Goal: Information Seeking & Learning: Learn about a topic

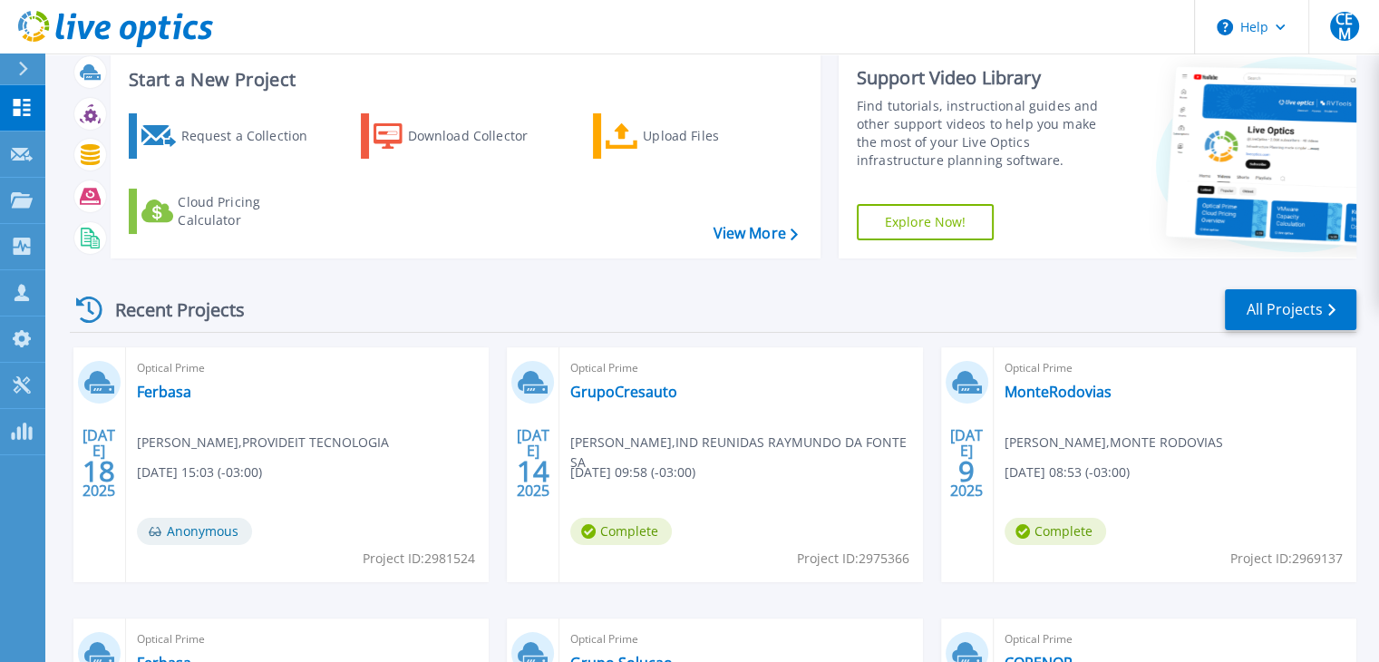
scroll to position [91, 0]
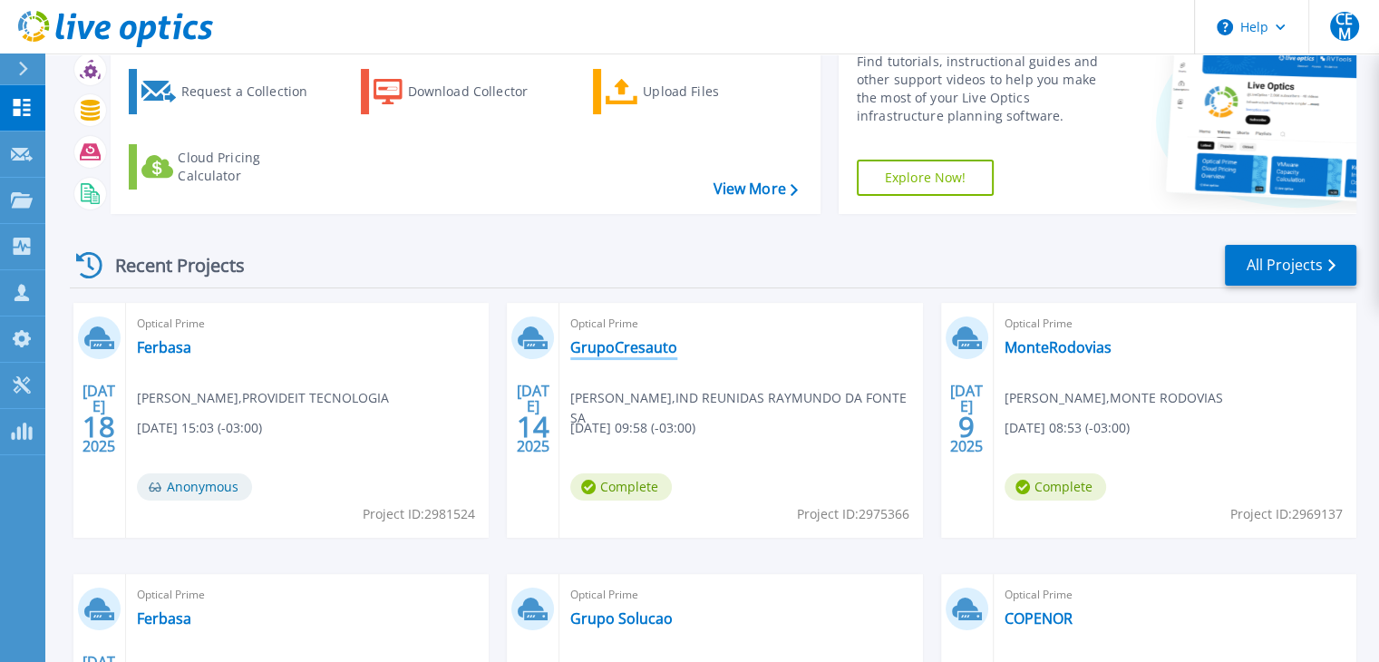
click at [639, 351] on link "GrupoCresauto" at bounding box center [623, 347] width 107 height 18
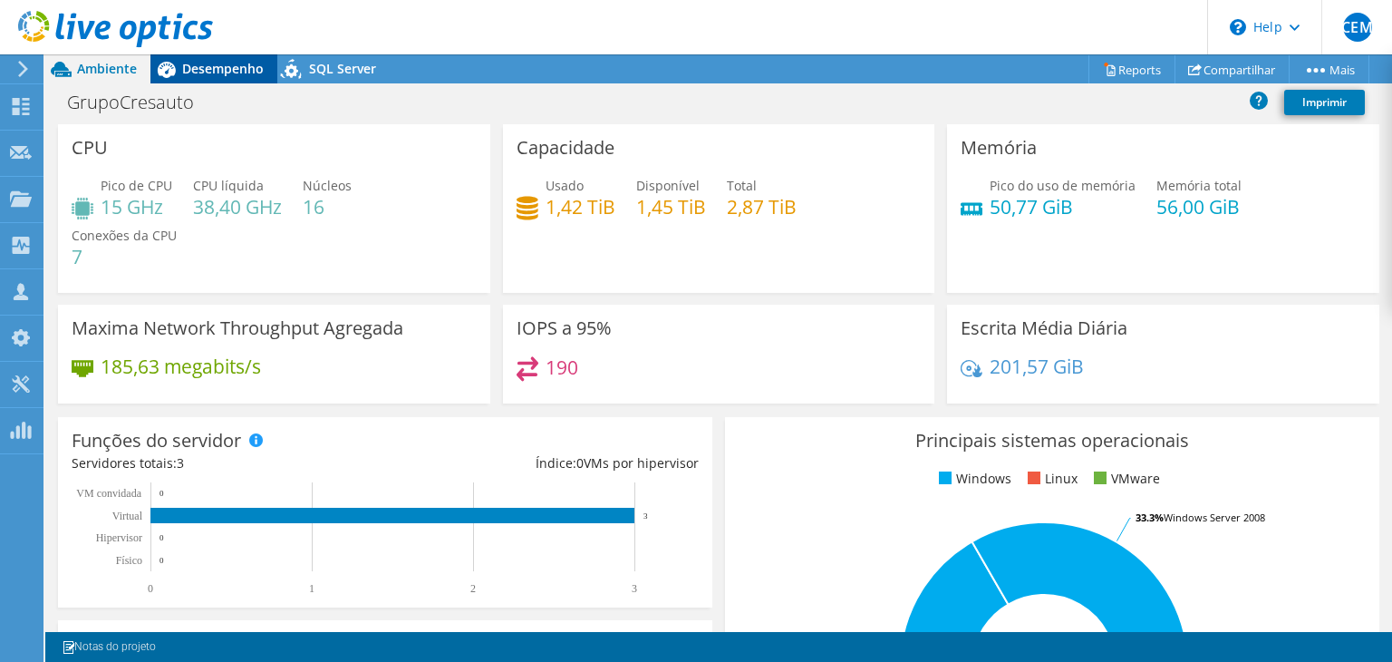
click at [187, 76] on span "Desempenho" at bounding box center [223, 68] width 82 height 17
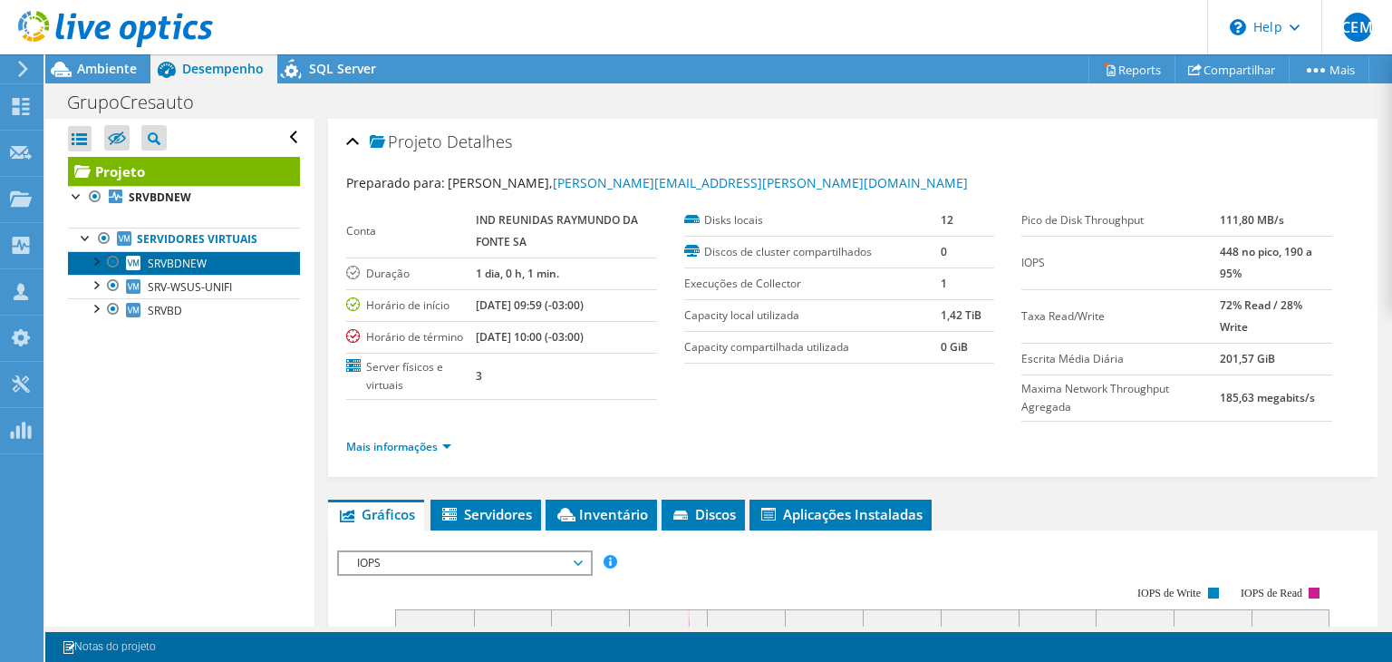
click at [243, 262] on link "SRVBDNEW" at bounding box center [184, 263] width 232 height 24
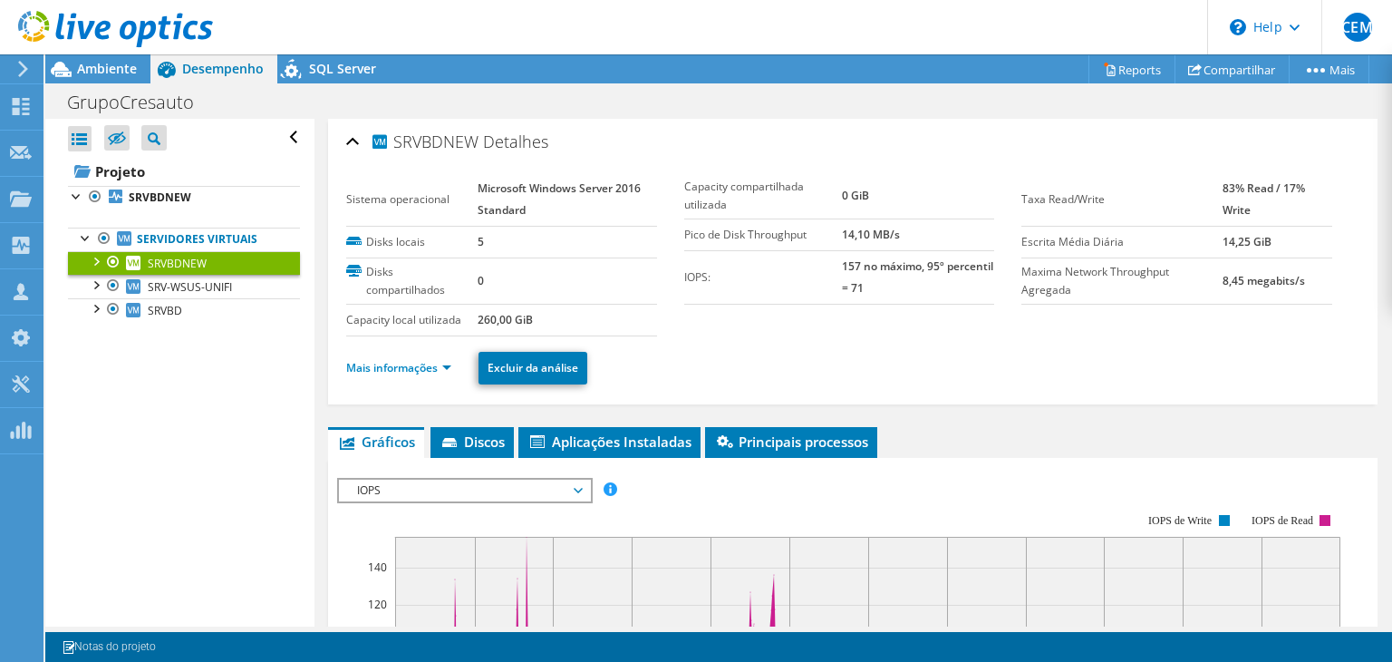
click at [97, 260] on div at bounding box center [95, 260] width 18 height 18
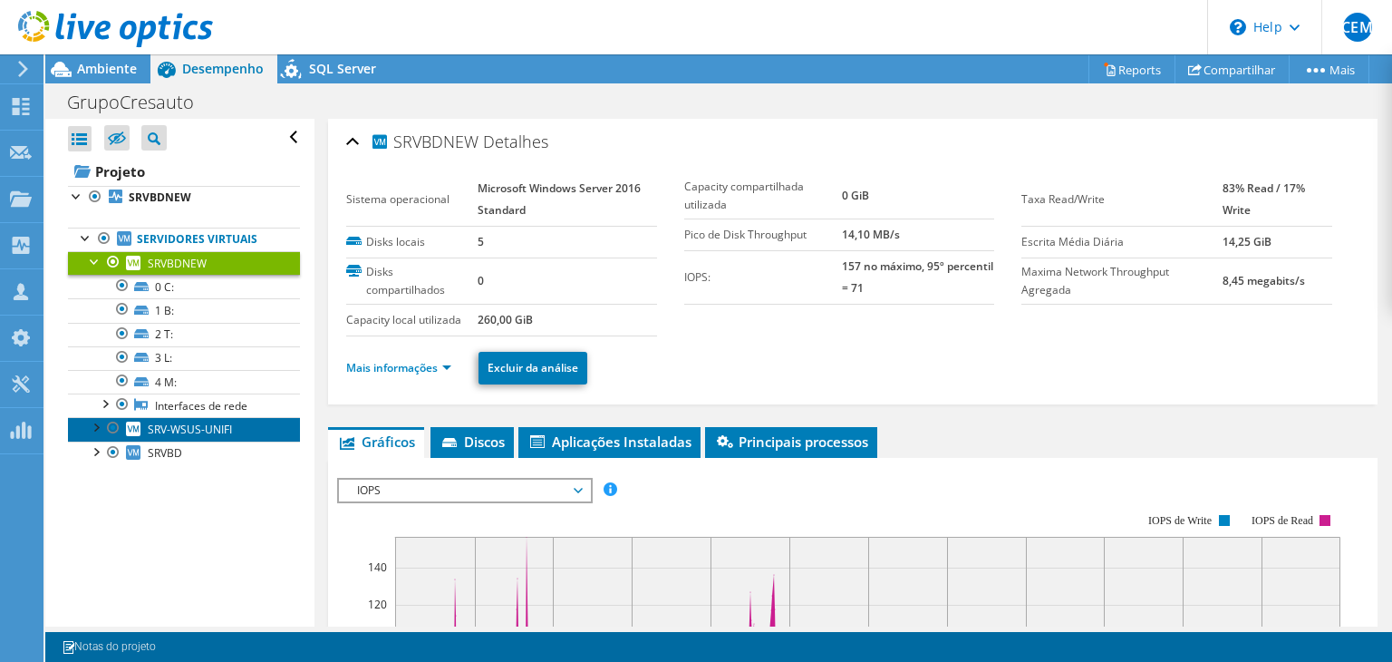
click at [192, 429] on span "SRV-WSUS-UNIFI" at bounding box center [190, 428] width 84 height 15
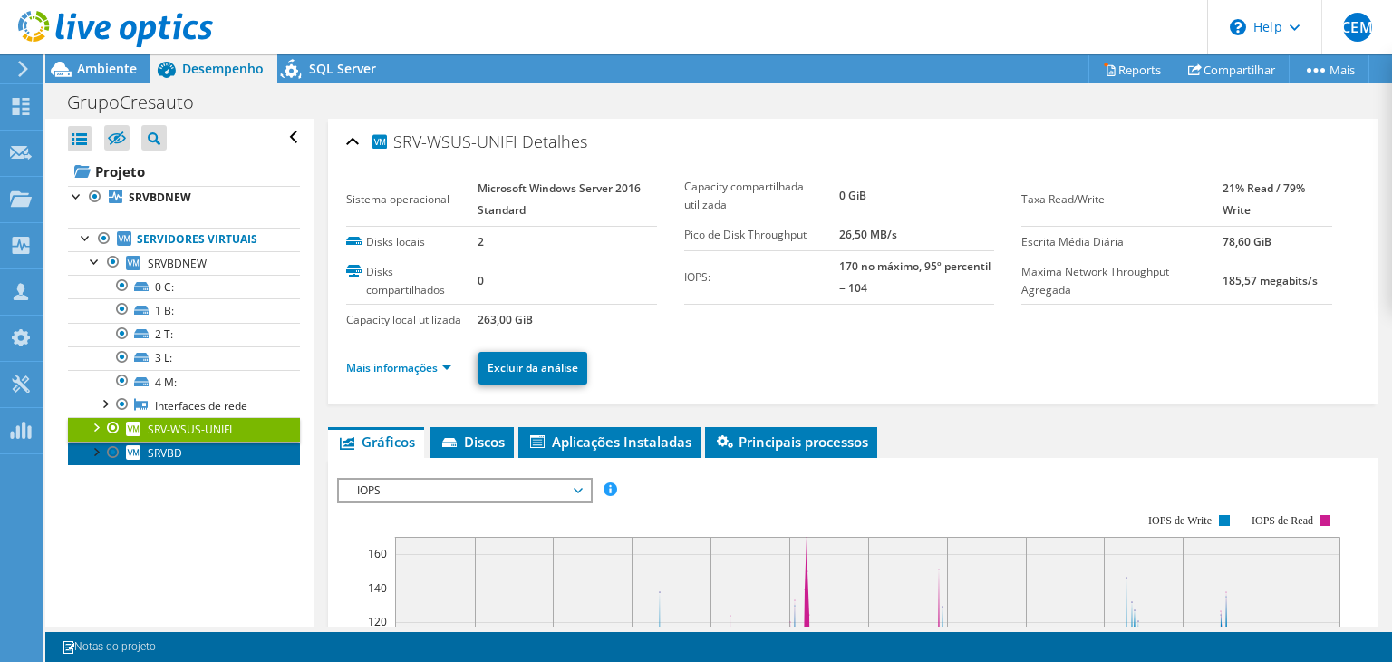
click at [214, 456] on link "SRVBD" at bounding box center [184, 453] width 232 height 24
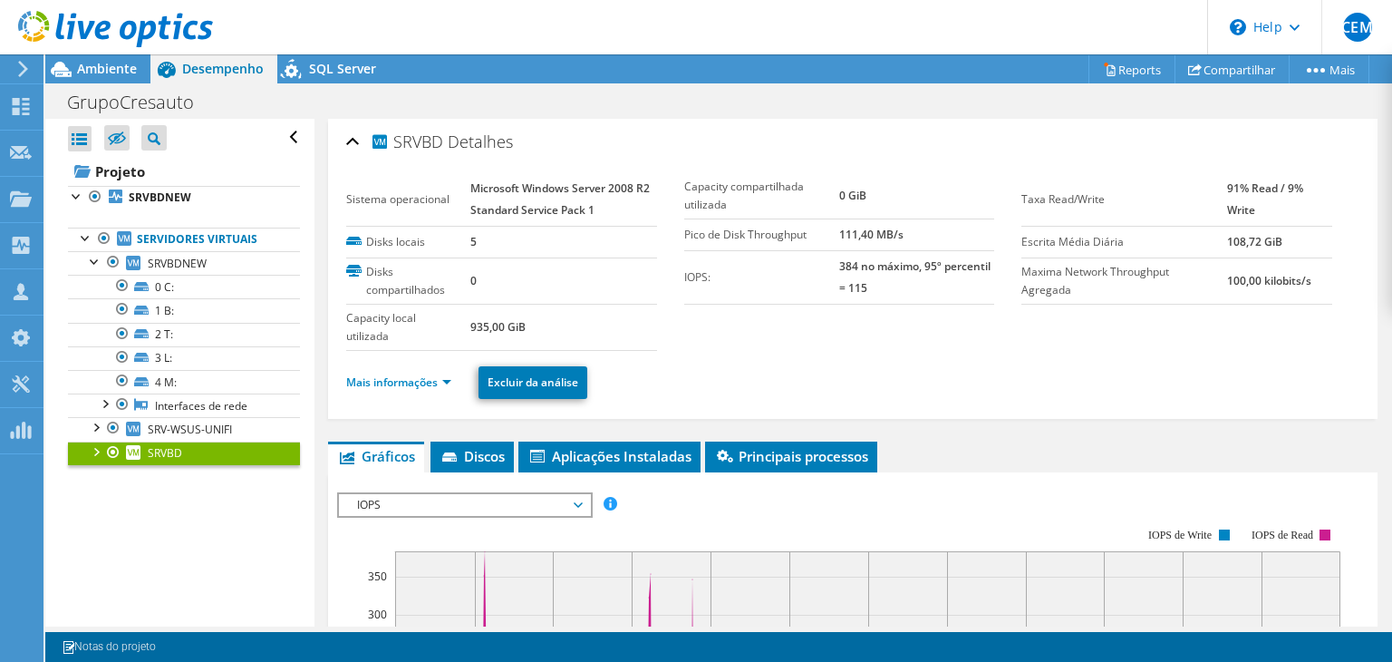
click at [799, 351] on div "Mais informações Excluir da análise" at bounding box center [852, 382] width 1013 height 63
click at [97, 449] on div at bounding box center [95, 450] width 18 height 18
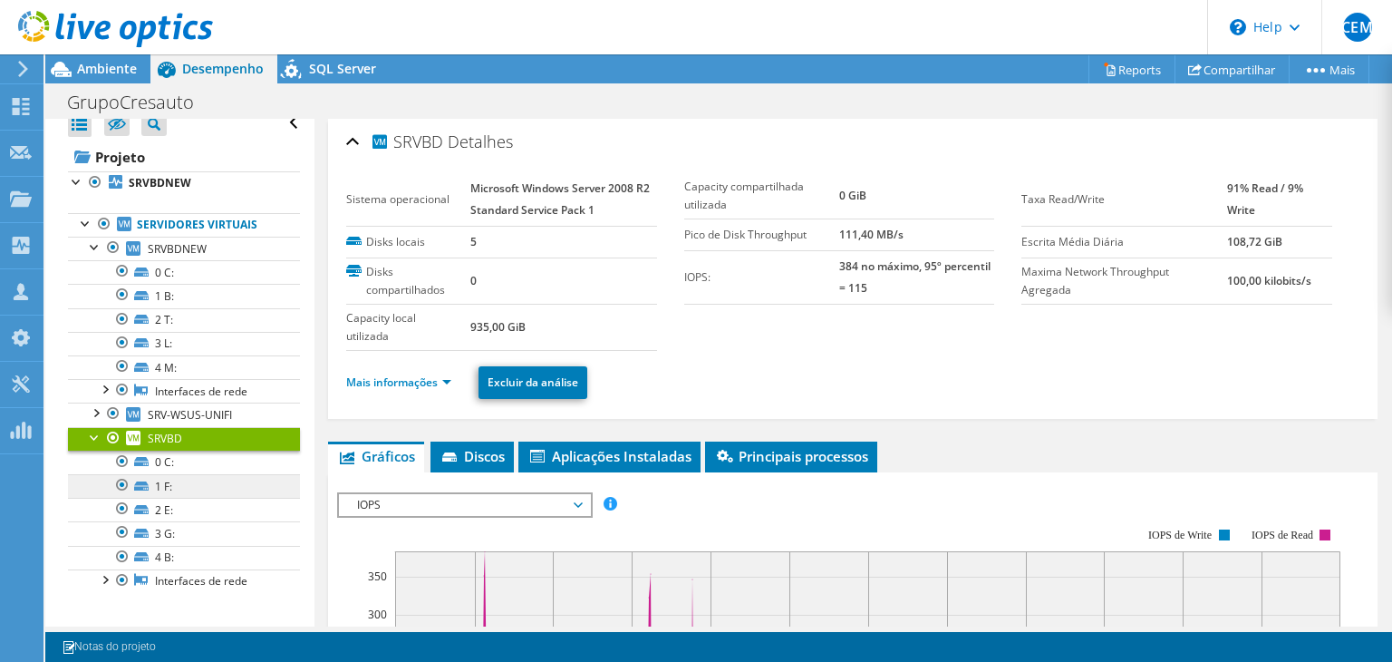
scroll to position [18, 0]
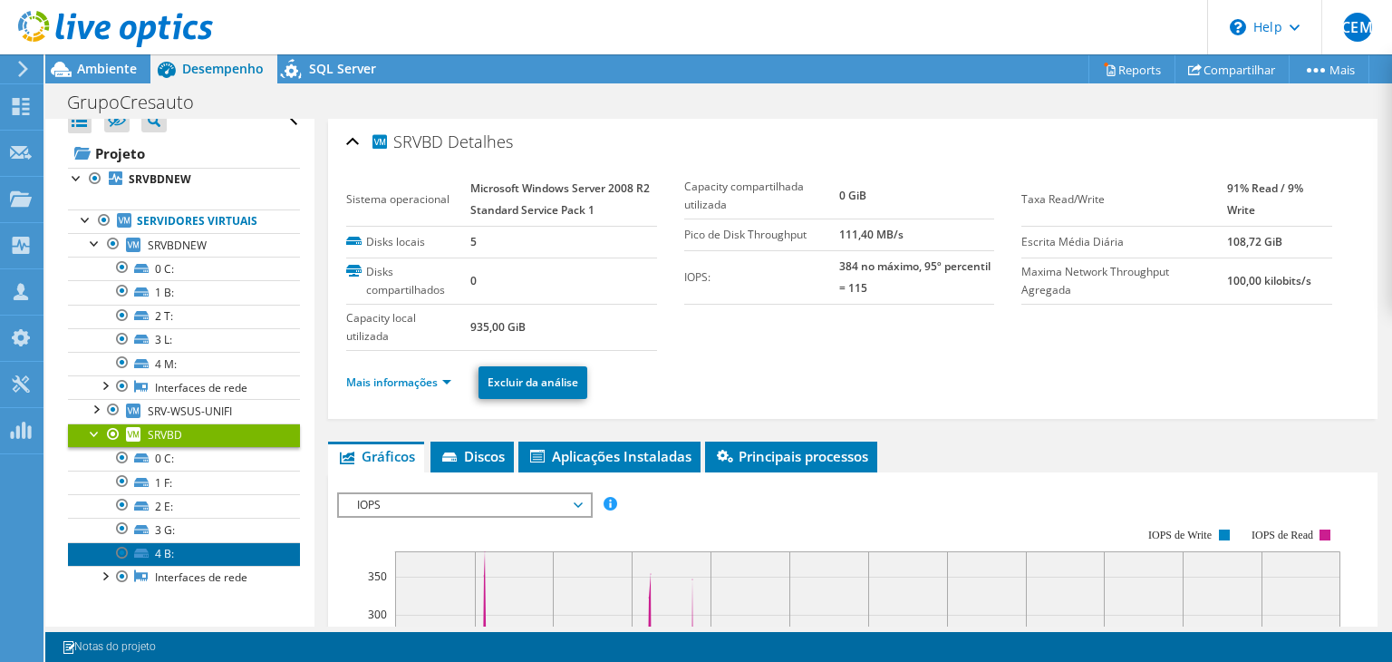
click at [195, 545] on link "4 B:" at bounding box center [184, 554] width 232 height 24
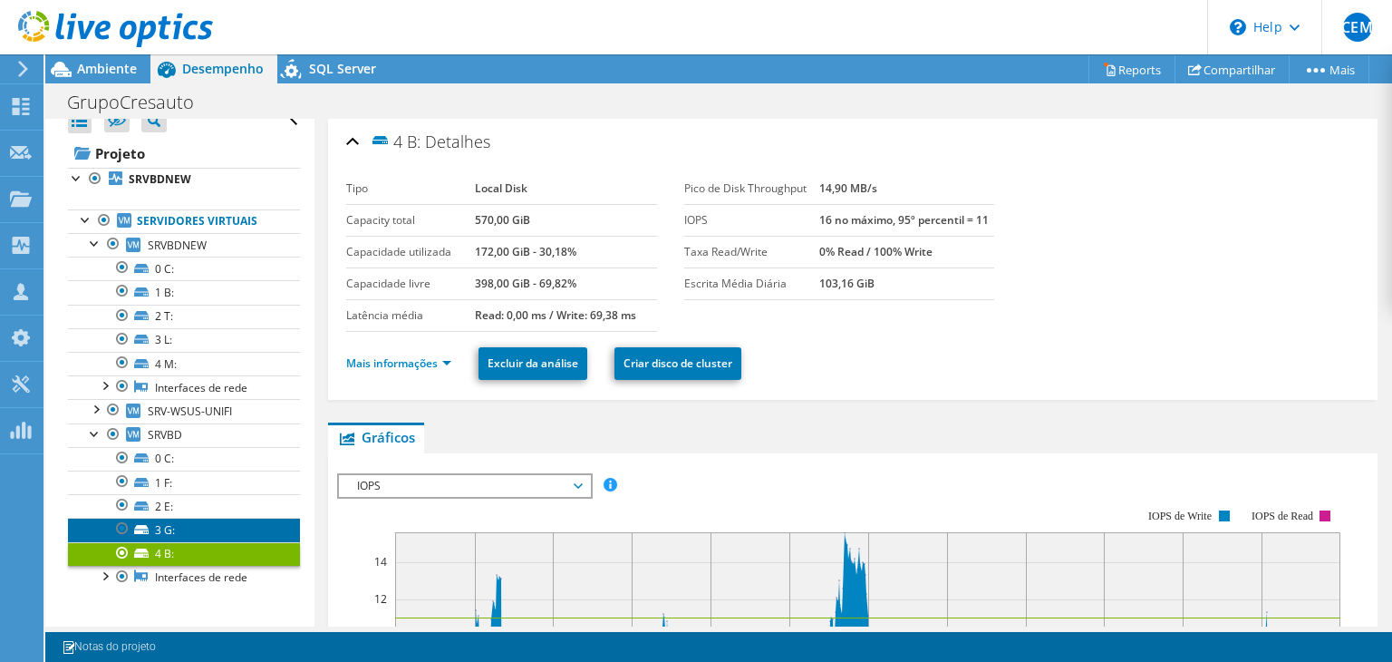
click at [196, 527] on link "3 G:" at bounding box center [184, 530] width 232 height 24
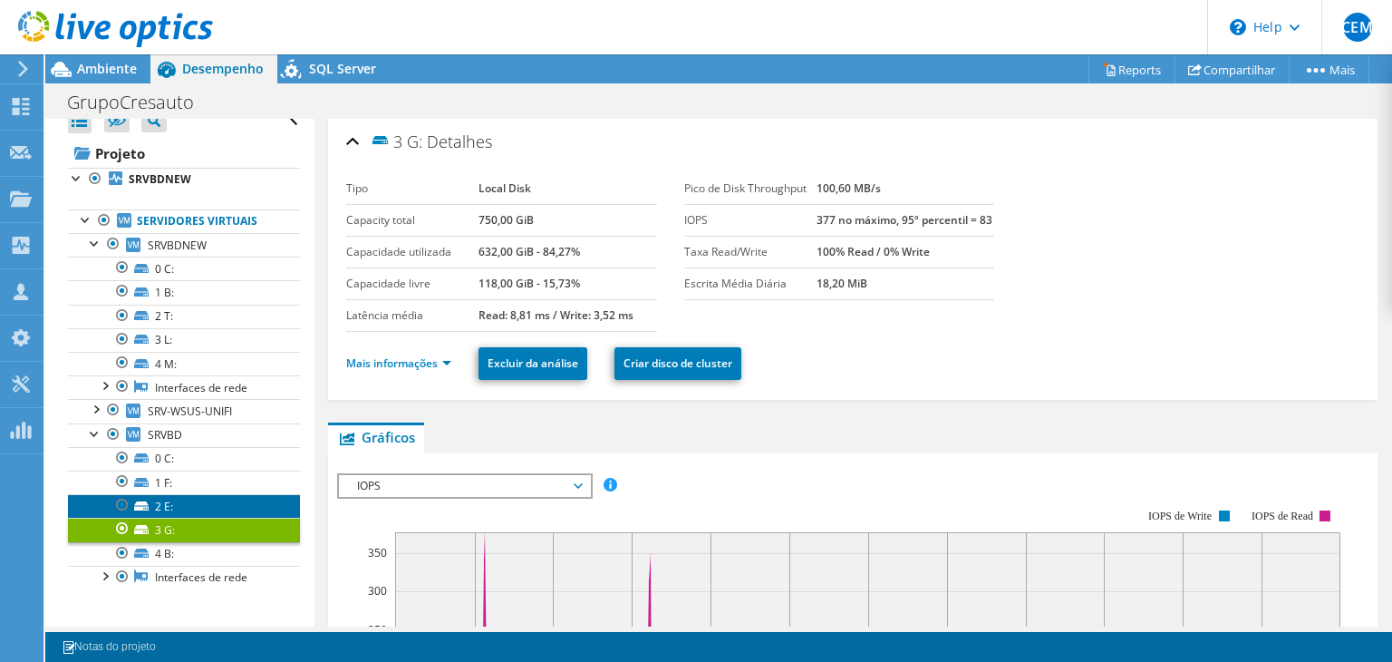
click at [196, 504] on link "2 E:" at bounding box center [184, 506] width 232 height 24
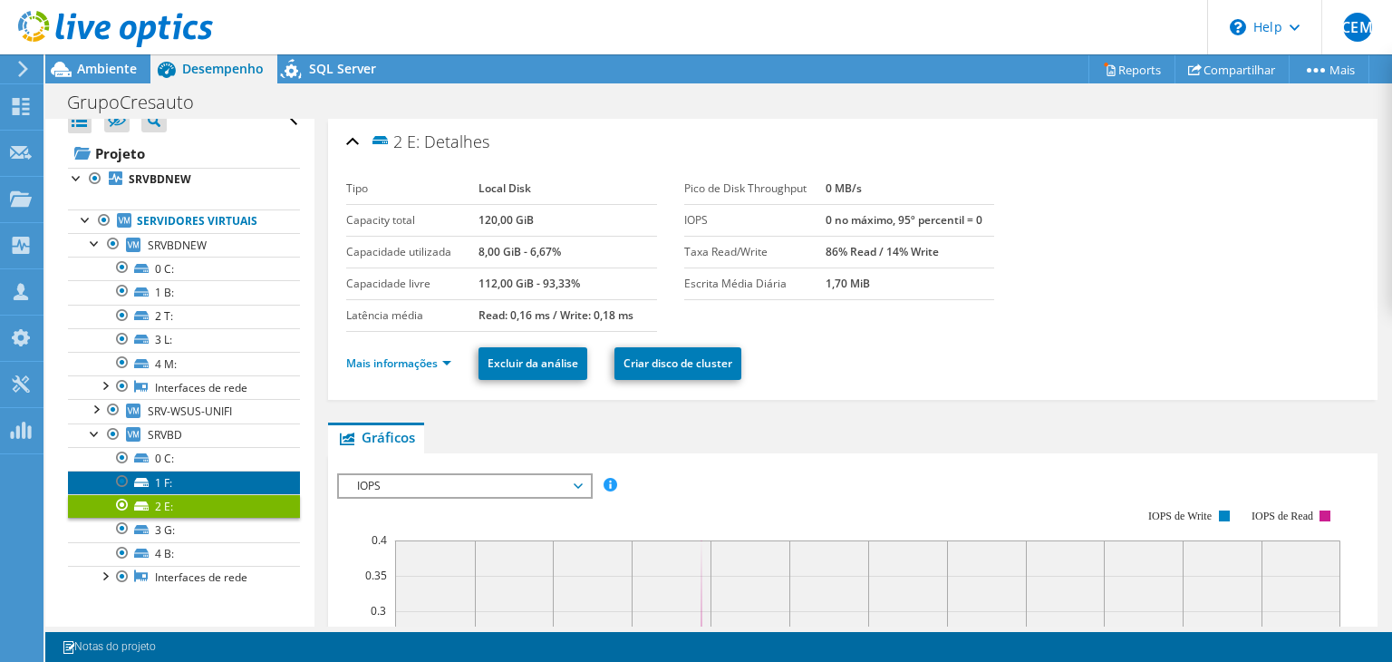
click at [199, 484] on link "1 F:" at bounding box center [184, 482] width 232 height 24
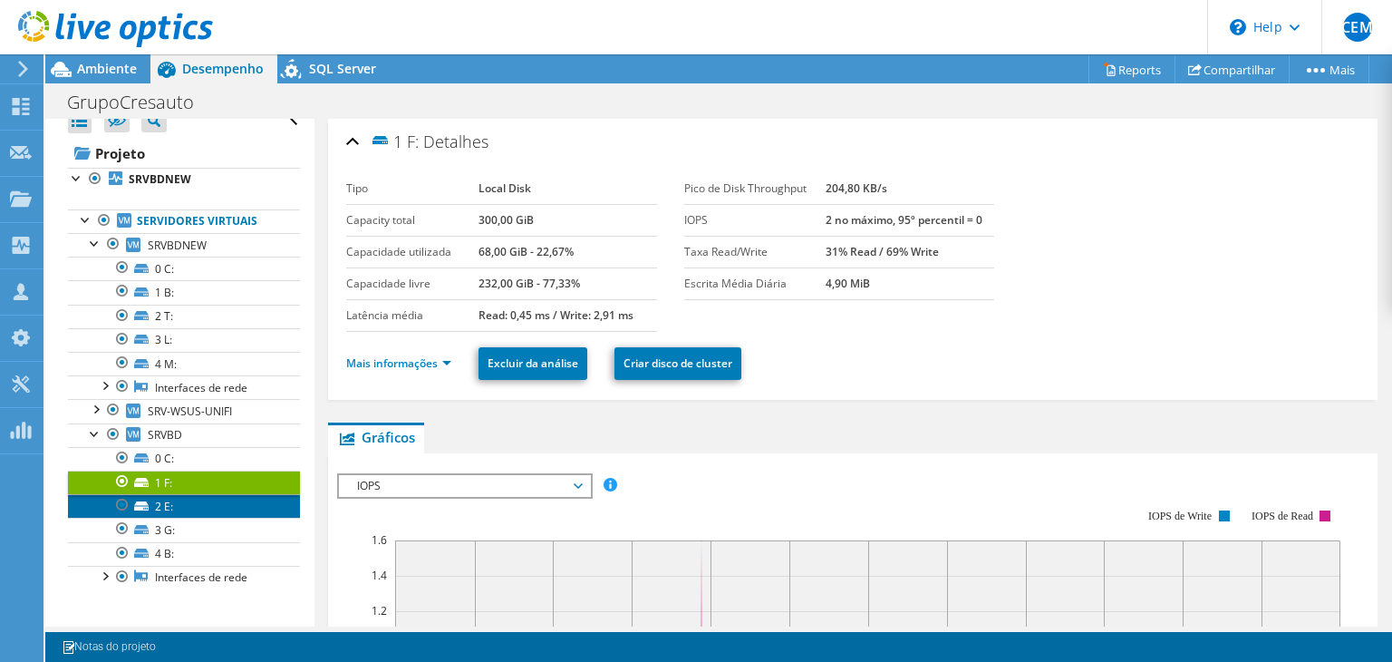
click at [206, 508] on link "2 E:" at bounding box center [184, 506] width 232 height 24
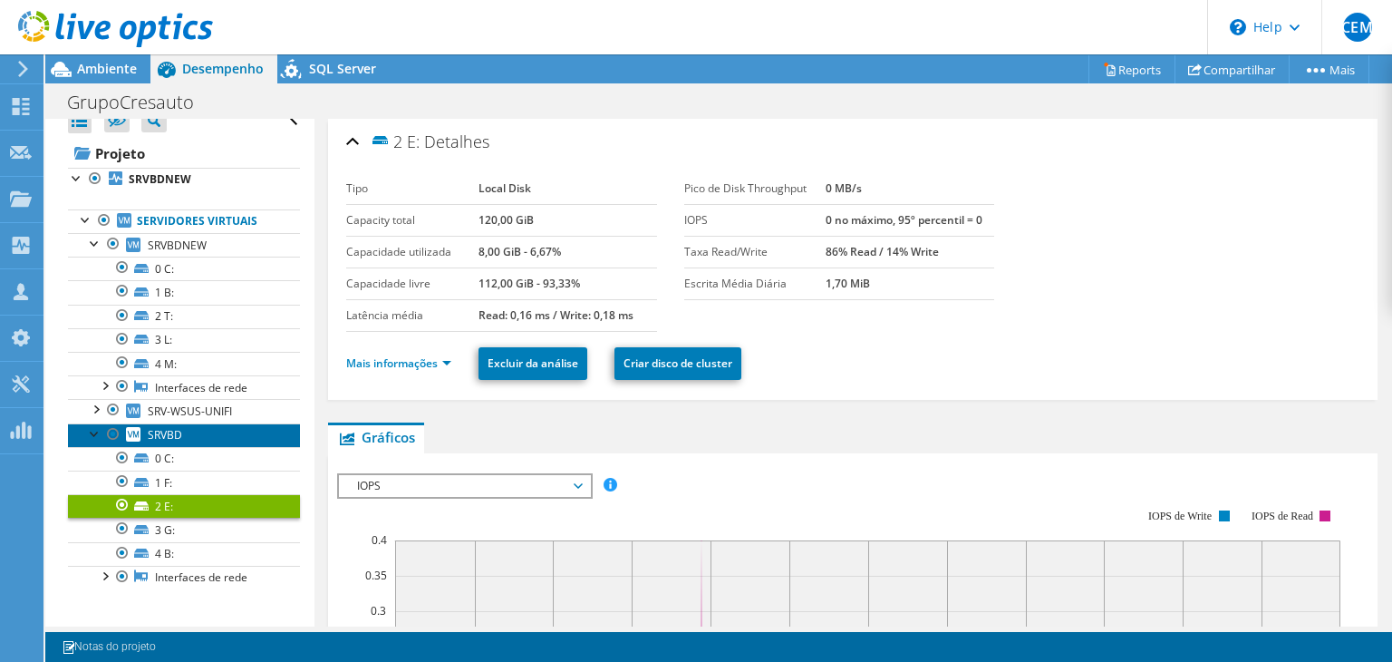
click at [195, 441] on link "SRVBD" at bounding box center [184, 435] width 232 height 24
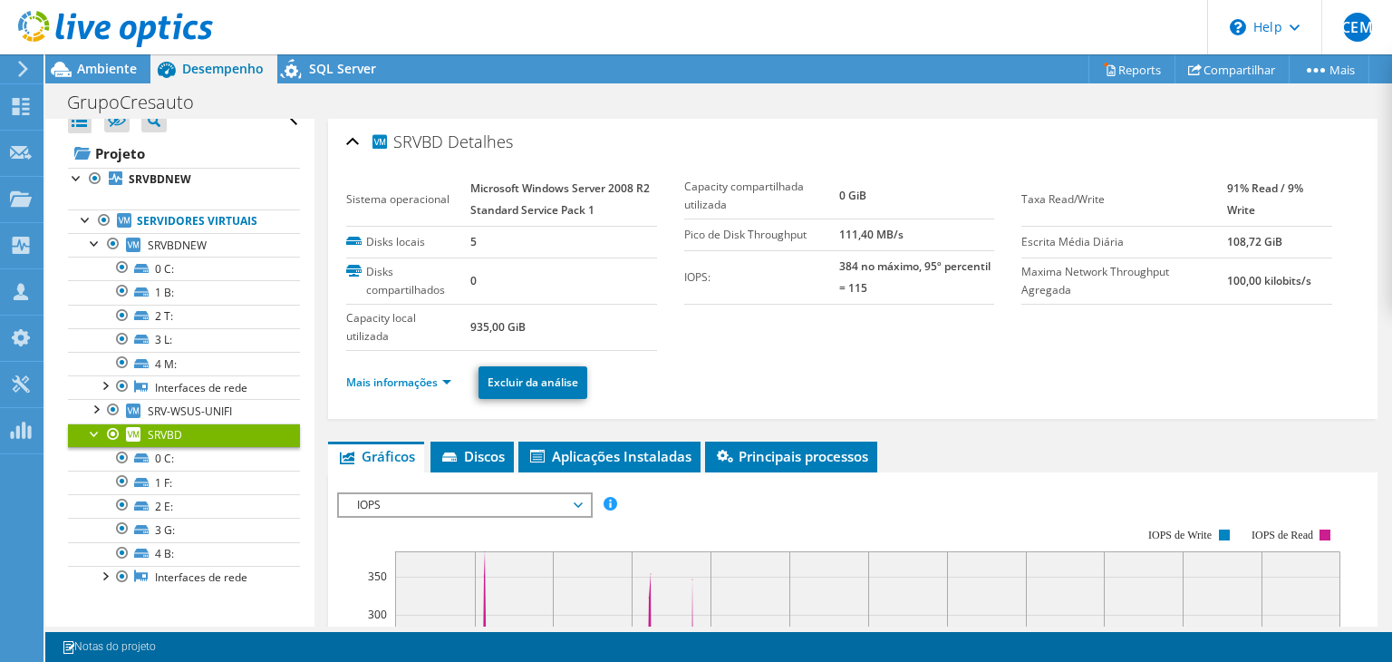
click at [814, 362] on ul "Mais informações Excluir da análise" at bounding box center [852, 380] width 1013 height 37
click at [189, 243] on span "SRVBDNEW" at bounding box center [177, 244] width 59 height 15
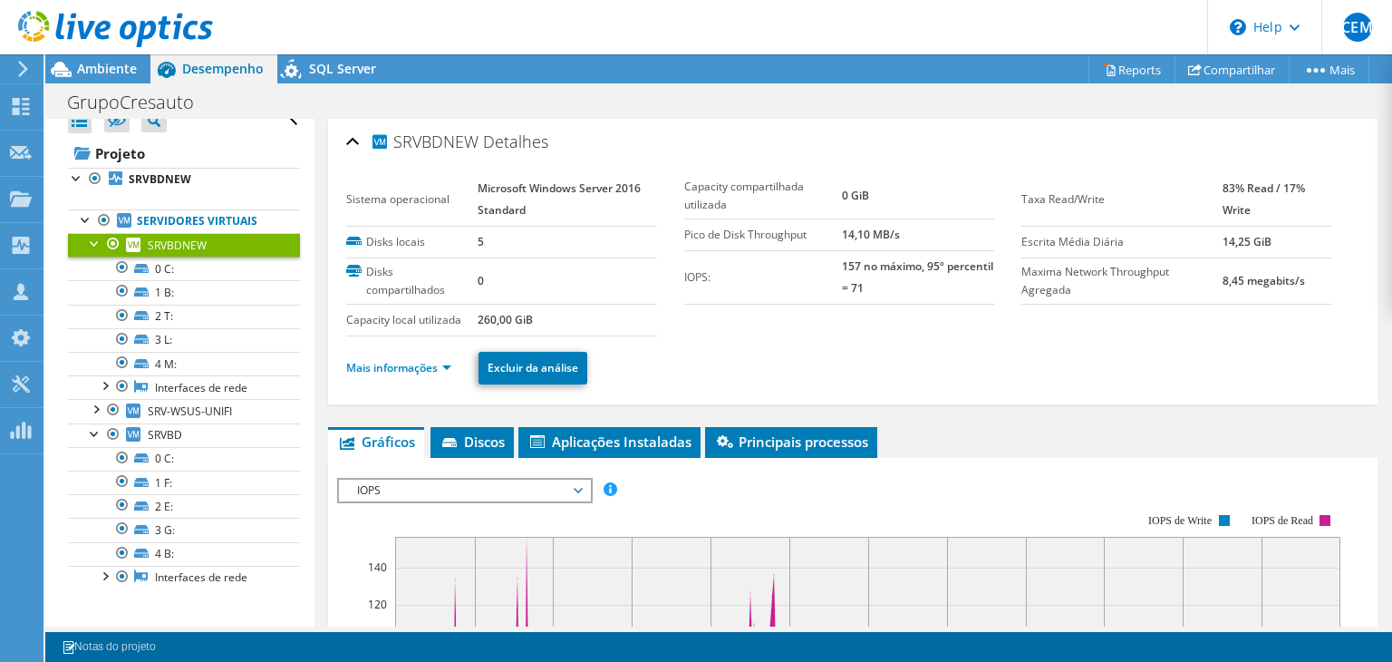
click at [812, 369] on ul "Mais informações Excluir da análise" at bounding box center [852, 365] width 1013 height 37
click at [195, 436] on link "SRVBD" at bounding box center [184, 435] width 232 height 24
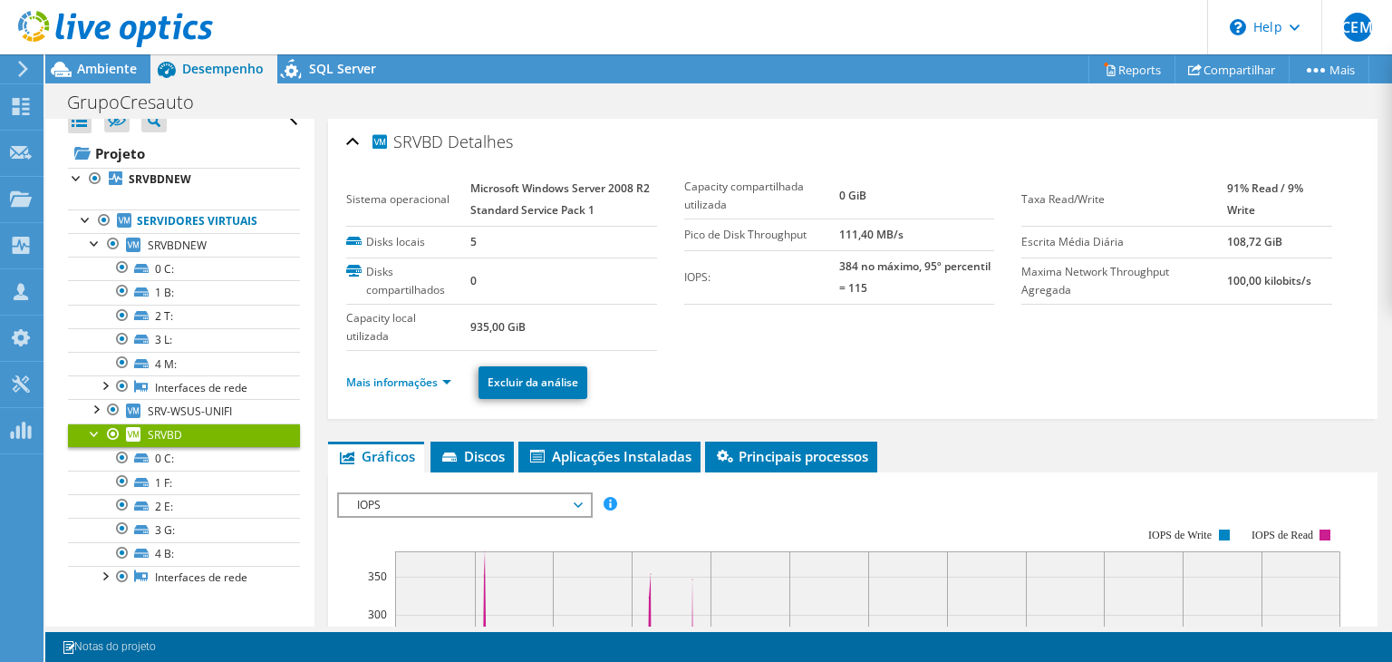
click at [776, 363] on ul "Mais informações Excluir da análise" at bounding box center [852, 380] width 1013 height 37
click at [214, 245] on link "SRVBDNEW" at bounding box center [184, 245] width 232 height 24
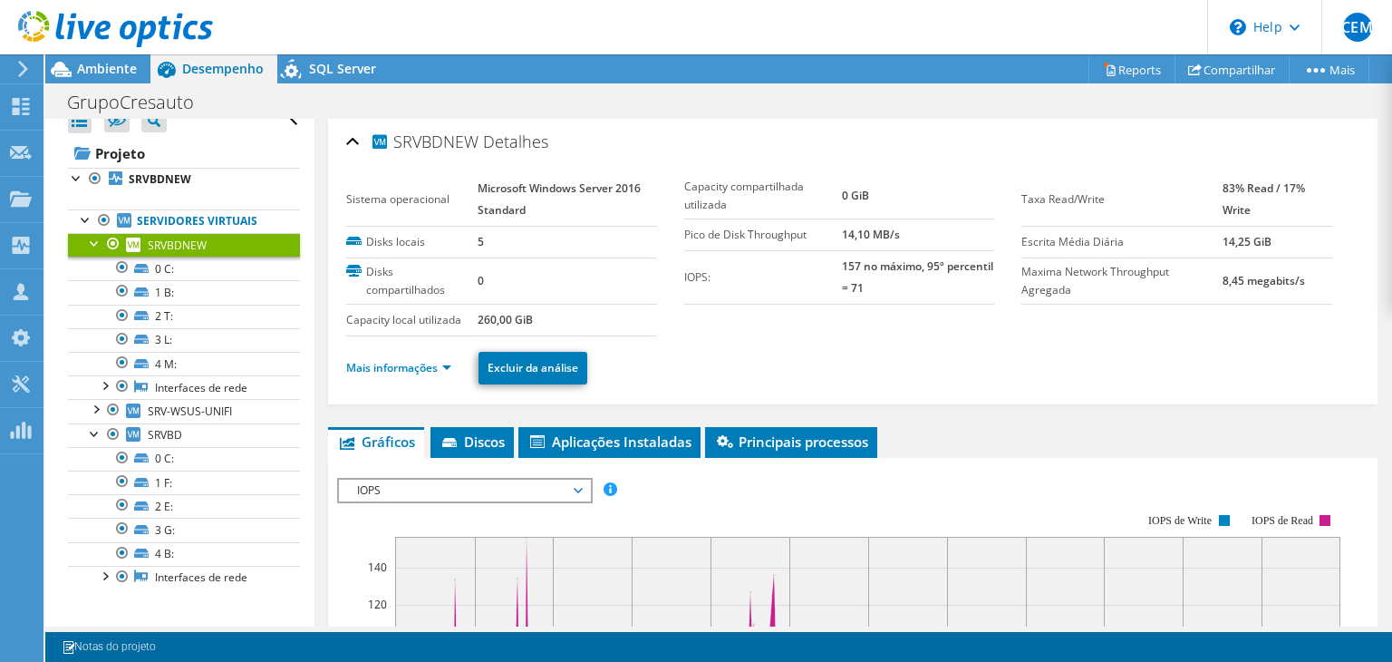
click at [805, 331] on section "Sistema operacional Microsoft Windows Server 2016 Standard Disks locais 5 Disks…" at bounding box center [683, 254] width 675 height 163
drag, startPoint x: 484, startPoint y: 316, endPoint x: 567, endPoint y: 321, distance: 83.5
click at [567, 321] on td "260,00 GiB" at bounding box center [567, 320] width 179 height 32
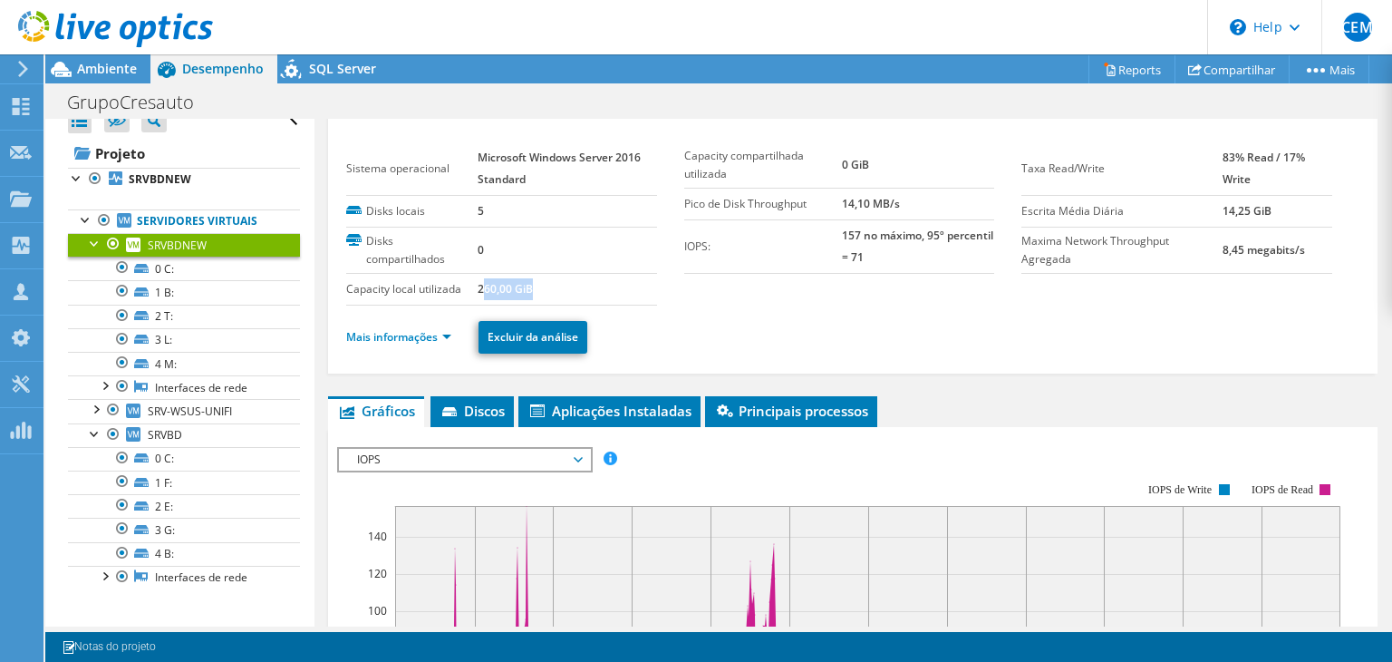
scroll to position [0, 0]
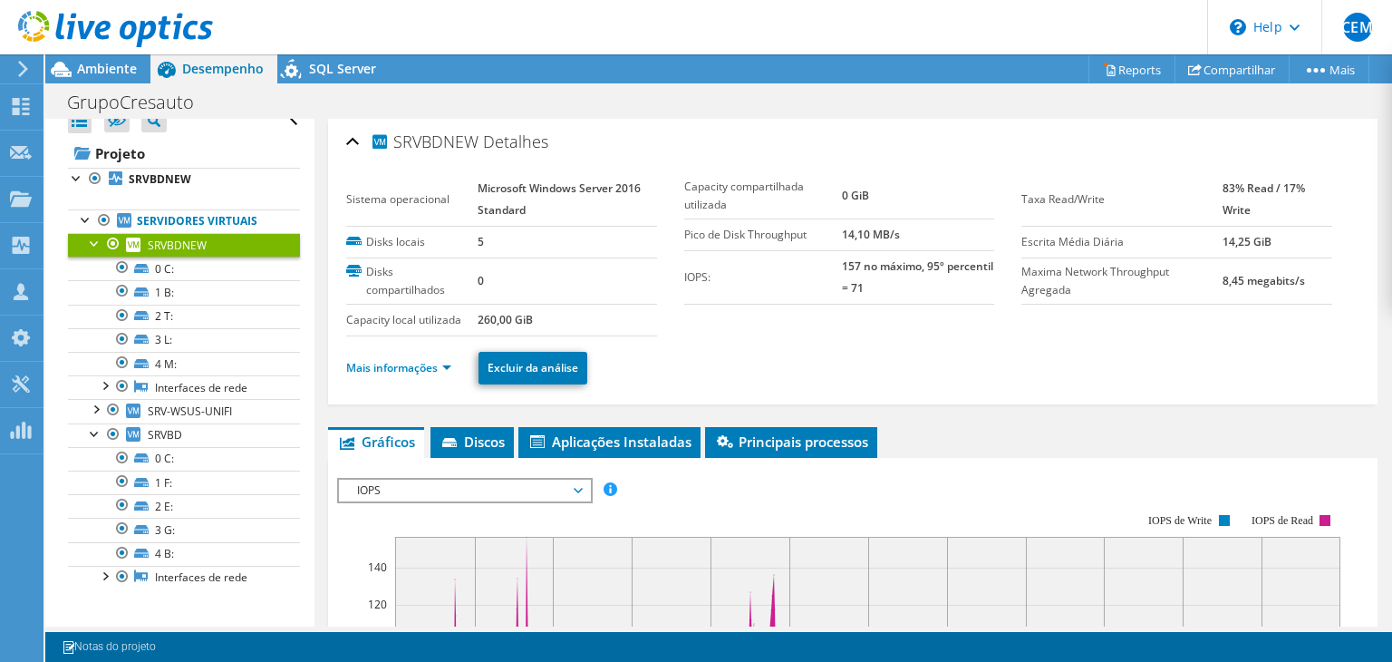
click at [799, 353] on ul "Mais informações Excluir da análise" at bounding box center [852, 365] width 1013 height 37
click at [754, 341] on div "Mais informações Excluir da análise" at bounding box center [852, 367] width 1013 height 63
click at [763, 119] on div "SRVBDNEW Detalhes Sistema operacional Microsoft Windows Server 2016 Standard Di…" at bounding box center [853, 261] width 1050 height 285
